Goal: Transaction & Acquisition: Download file/media

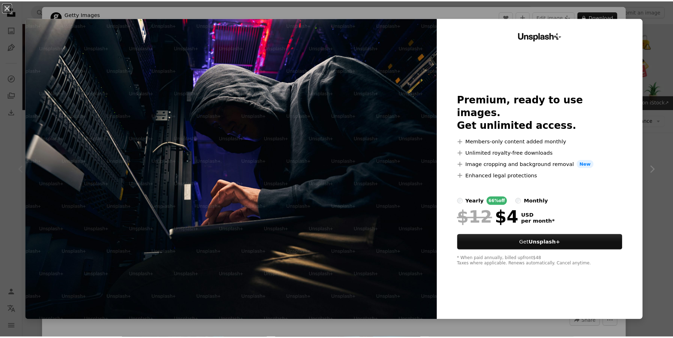
scroll to position [71, 0]
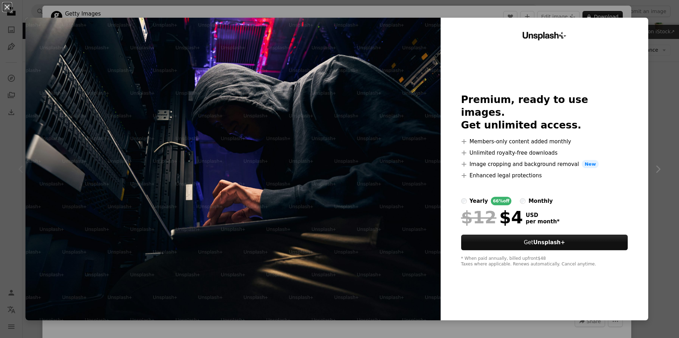
click at [669, 57] on div "An X shape Unsplash+ Premium, ready to use images. Get unlimited access. A plus…" at bounding box center [339, 169] width 679 height 338
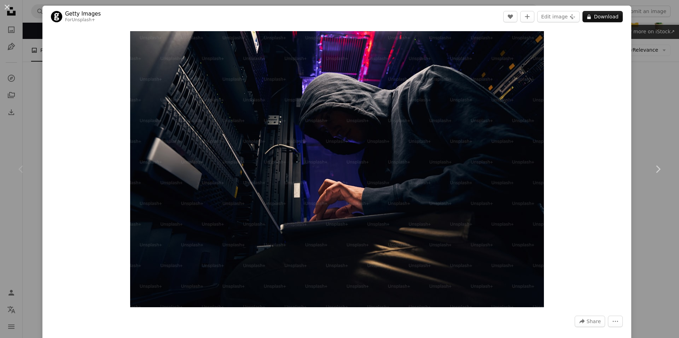
click at [661, 109] on div "An X shape Chevron left Chevron right Getty Images For Unsplash+ A heart A plus…" at bounding box center [339, 169] width 679 height 338
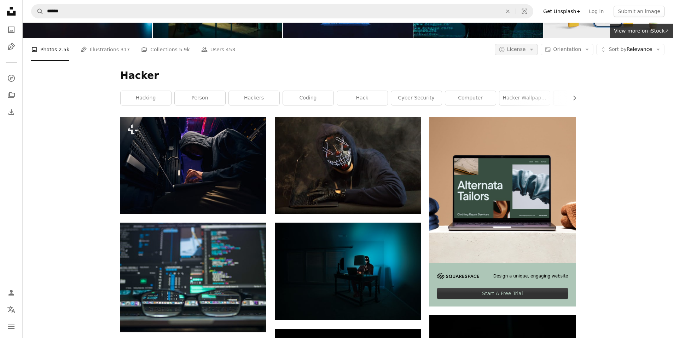
click at [526, 47] on span "License" at bounding box center [516, 49] width 19 height 6
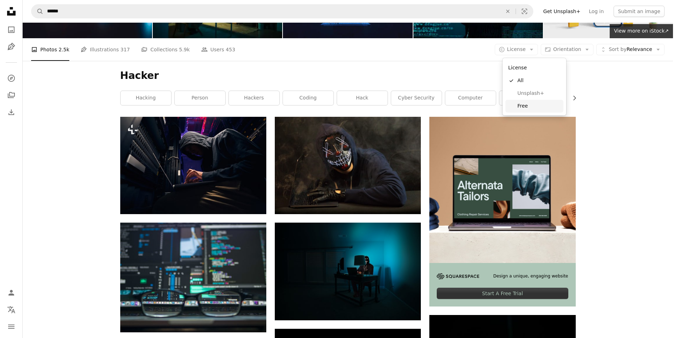
click at [525, 109] on span "Free" at bounding box center [539, 106] width 43 height 7
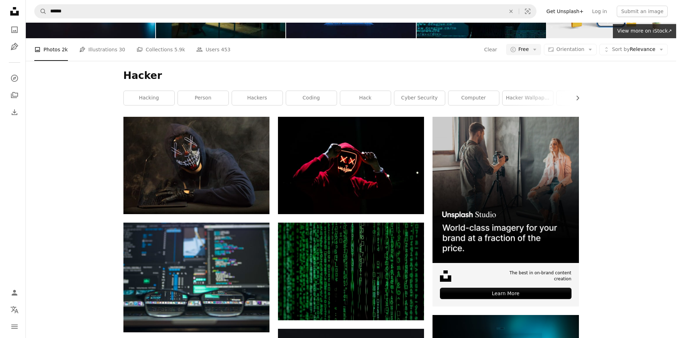
scroll to position [1097, 0]
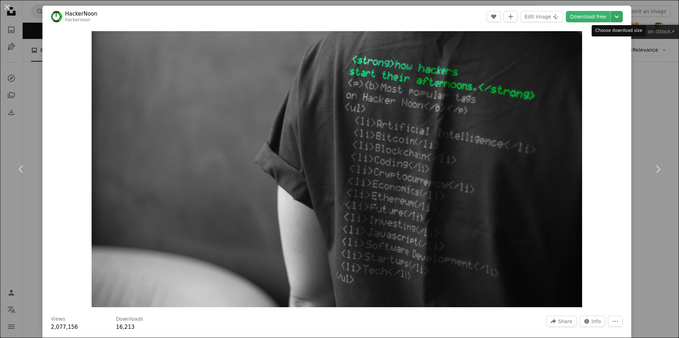
click at [616, 17] on icon "Chevron down" at bounding box center [616, 16] width 11 height 8
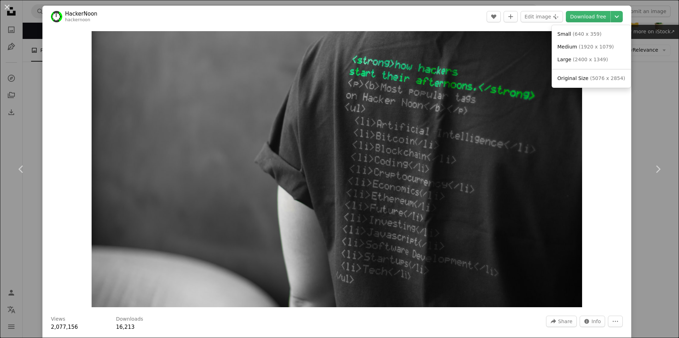
click at [608, 140] on dialog "An X shape Chevron left Chevron right HackerNoon hackernoon A heart A plus sign…" at bounding box center [339, 169] width 679 height 338
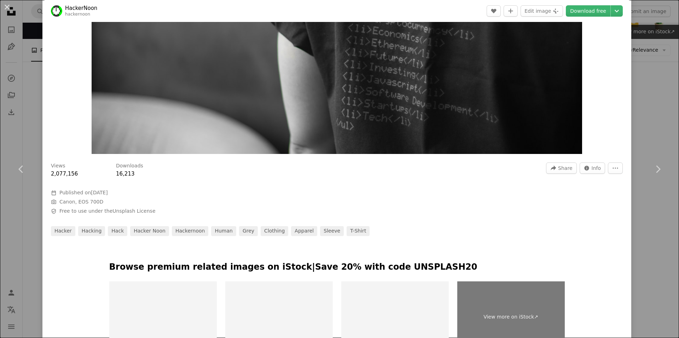
scroll to position [177, 0]
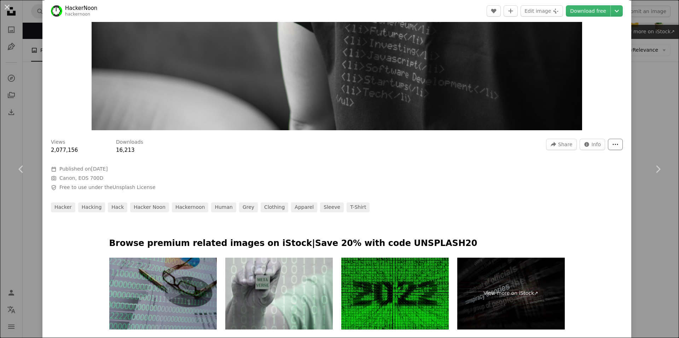
click at [610, 142] on button "More Actions" at bounding box center [615, 144] width 15 height 11
click at [597, 179] on dialog "An X shape Chevron left Chevron right HackerNoon hackernoon A heart A plus sign…" at bounding box center [339, 169] width 679 height 338
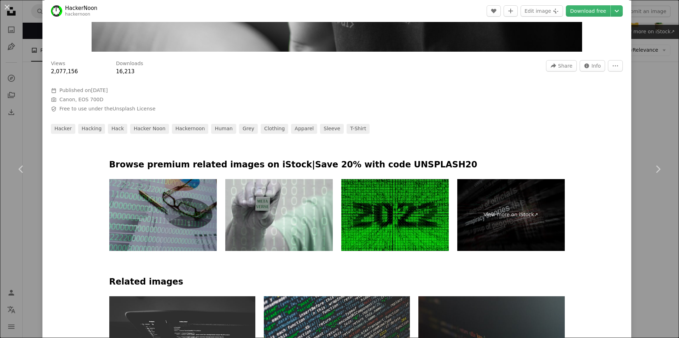
scroll to position [141, 0]
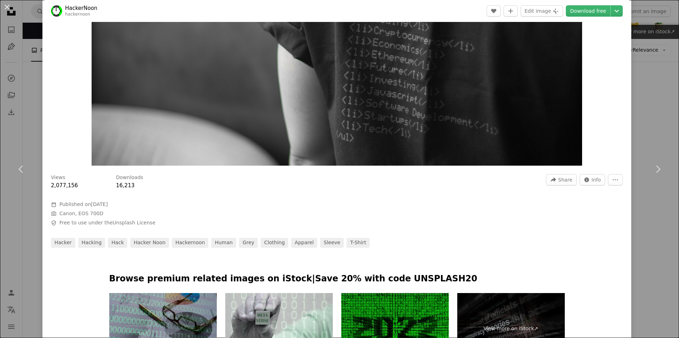
click at [347, 88] on img "Zoom in on this image" at bounding box center [337, 28] width 491 height 276
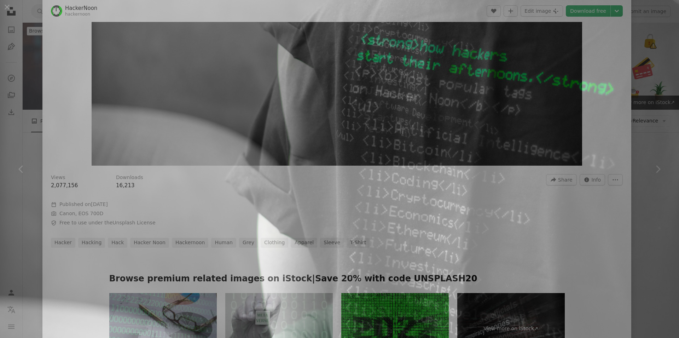
scroll to position [21, 0]
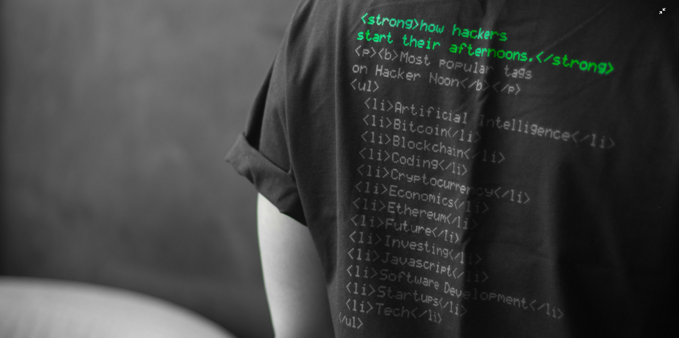
click at [347, 88] on img "Zoom out on this image" at bounding box center [340, 170] width 680 height 382
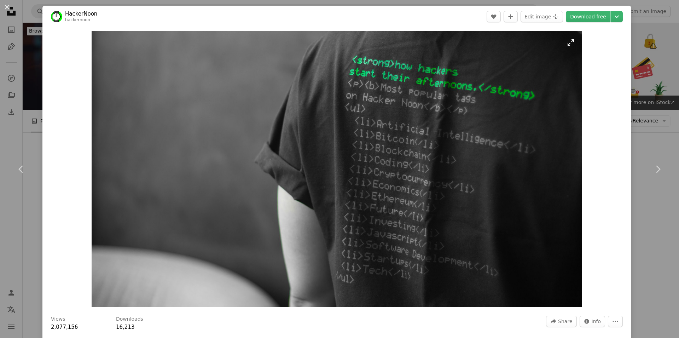
scroll to position [71, 0]
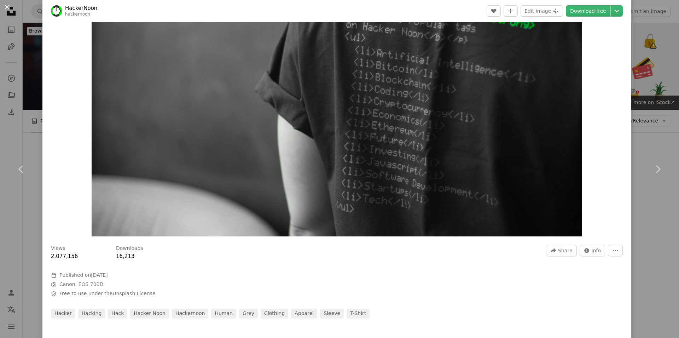
click at [232, 99] on img "Zoom in on this image" at bounding box center [337, 98] width 491 height 276
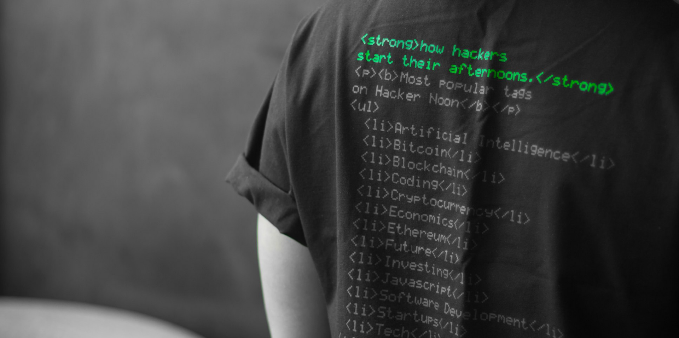
scroll to position [21, 0]
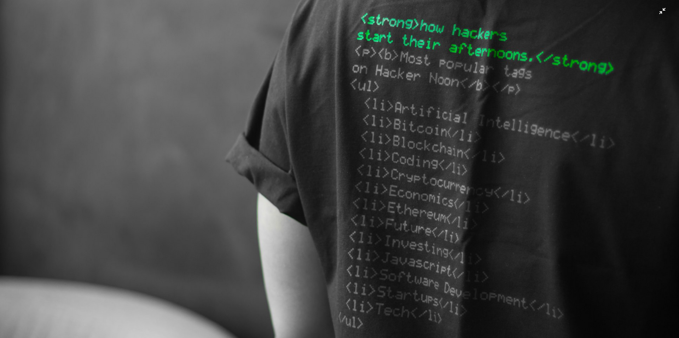
click at [232, 99] on img "Zoom out on this image" at bounding box center [340, 170] width 680 height 382
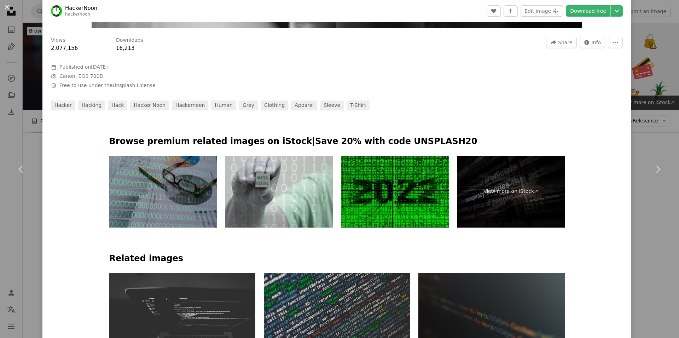
scroll to position [0, 0]
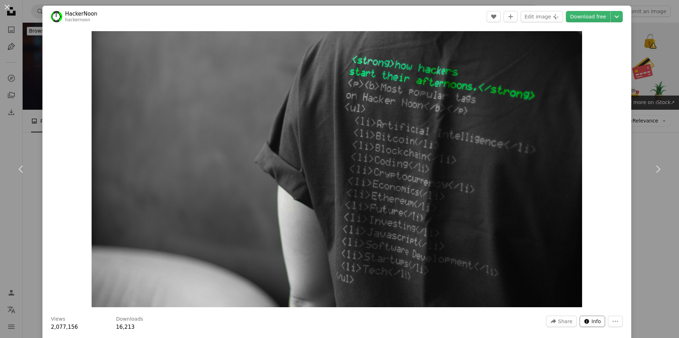
click at [594, 321] on span "Info" at bounding box center [597, 321] width 10 height 11
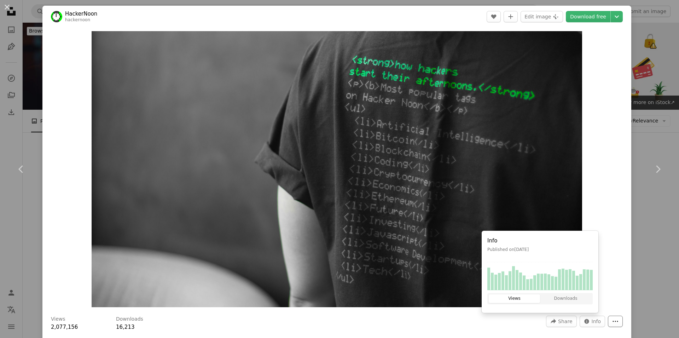
click at [611, 320] on button "More Actions" at bounding box center [615, 321] width 15 height 11
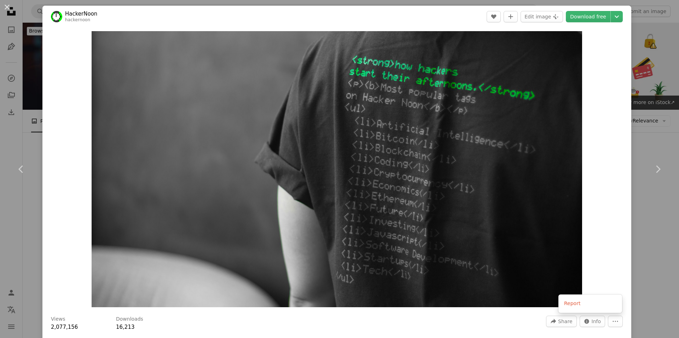
click at [617, 16] on dialog "An X shape Chevron left Chevron right HackerNoon hackernoon A heart A plus sign…" at bounding box center [339, 169] width 679 height 338
click at [617, 16] on icon "Chevron down" at bounding box center [616, 16] width 11 height 8
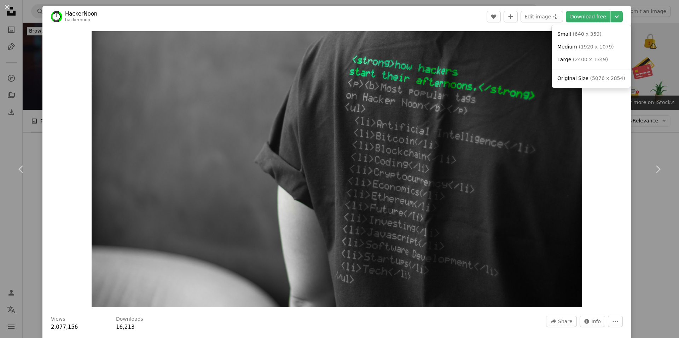
click at [137, 281] on dialog "An X shape Chevron left Chevron right HackerNoon hackernoon A heart A plus sign…" at bounding box center [339, 169] width 679 height 338
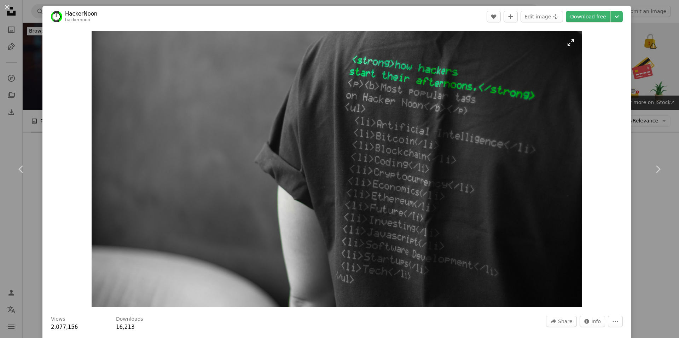
drag, startPoint x: 351, startPoint y: 162, endPoint x: 325, endPoint y: 164, distance: 26.2
click at [325, 164] on img "Zoom in on this image" at bounding box center [337, 169] width 491 height 276
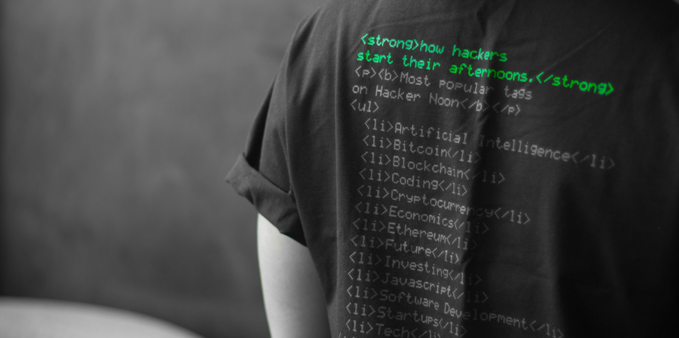
scroll to position [21, 0]
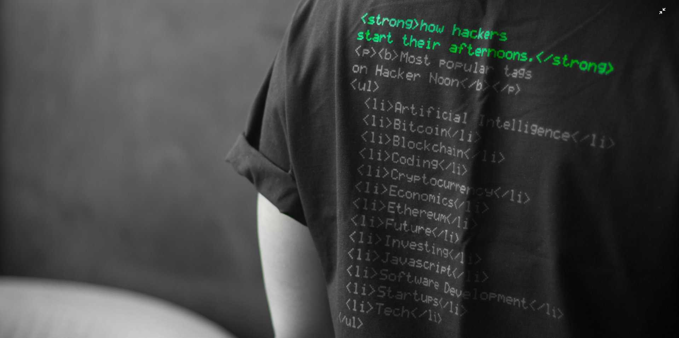
click at [624, 272] on img "Zoom out on this image" at bounding box center [340, 170] width 680 height 382
